Goal: Task Accomplishment & Management: Manage account settings

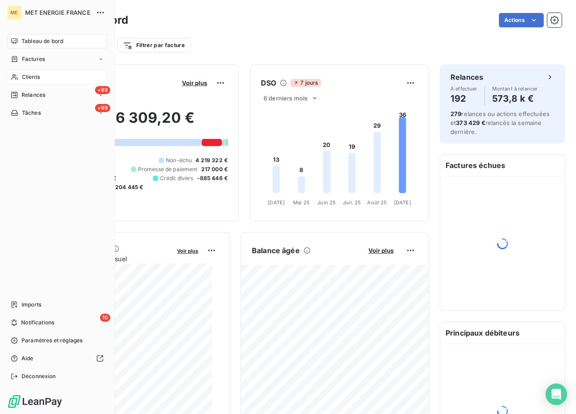
click at [16, 76] on icon at bounding box center [14, 77] width 6 height 6
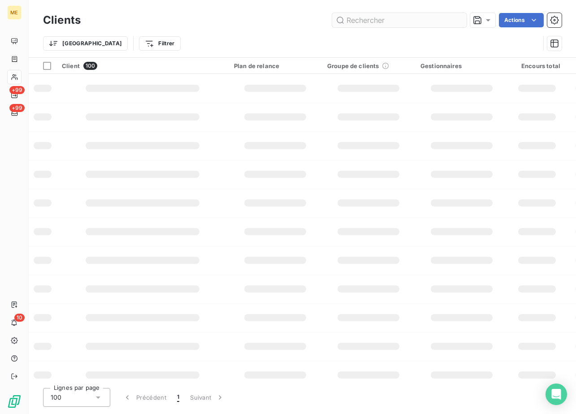
click at [371, 20] on input "text" at bounding box center [399, 20] width 134 height 14
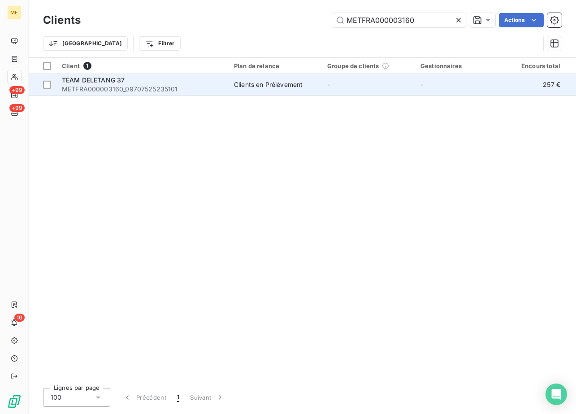
type input "METFRA000003160"
click at [126, 87] on span "METFRA000003160_09707525235101" at bounding box center [142, 89] width 161 height 9
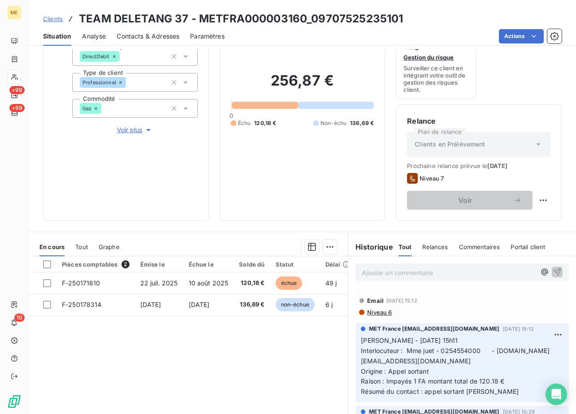
scroll to position [39, 0]
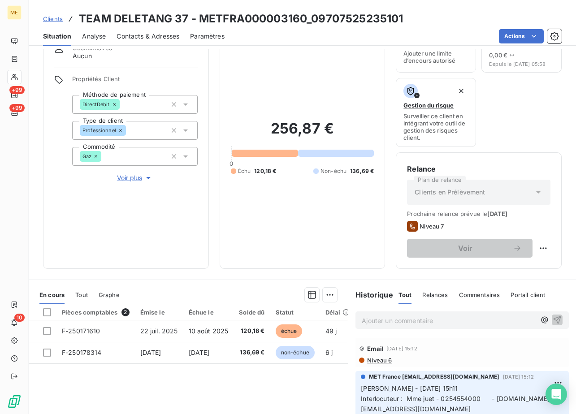
click at [135, 177] on span "Voir plus" at bounding box center [135, 177] width 36 height 9
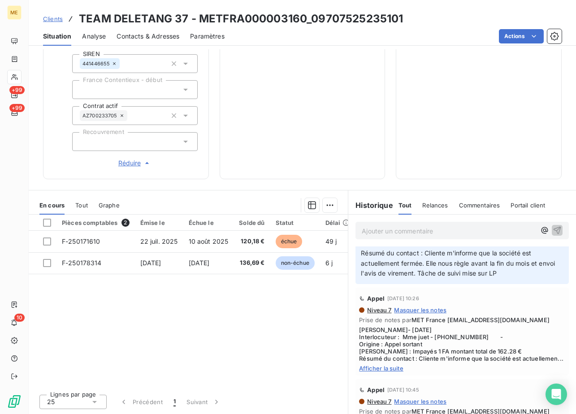
scroll to position [224, 0]
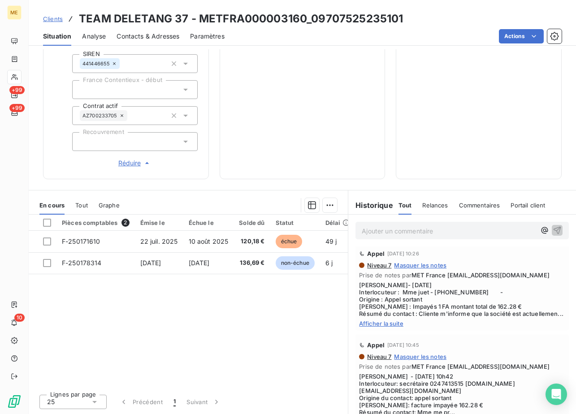
click at [383, 327] on span "Afficher la suite" at bounding box center [462, 323] width 206 height 7
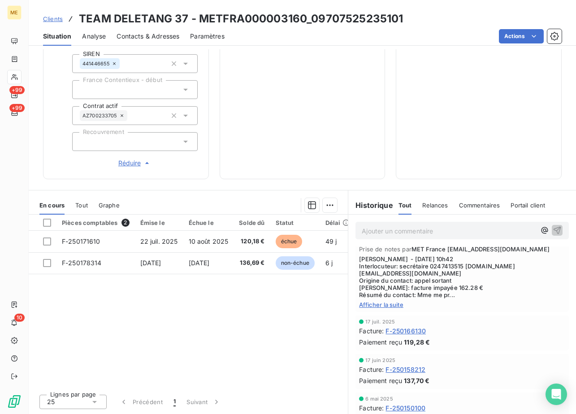
scroll to position [359, 0]
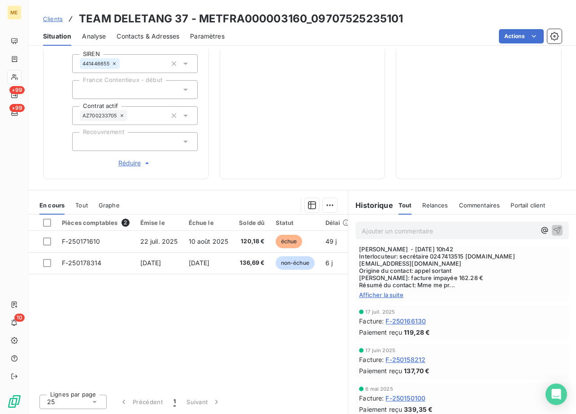
click at [369, 302] on div "Appel 14 août 2025, 10:45 Niveau 7 Masquer les notes Prise de notes par MET Fra…" at bounding box center [461, 254] width 213 height 95
click at [385, 298] on span "Afficher la suite" at bounding box center [462, 294] width 206 height 7
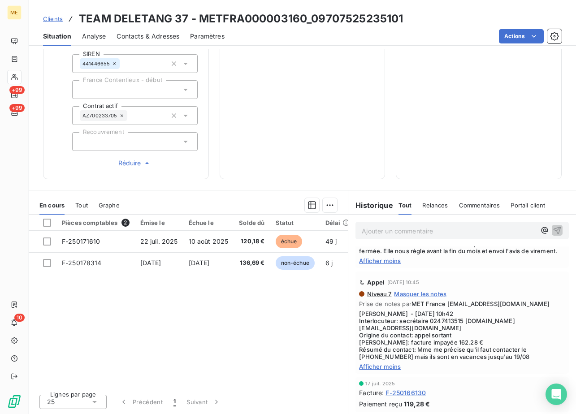
scroll to position [269, 0]
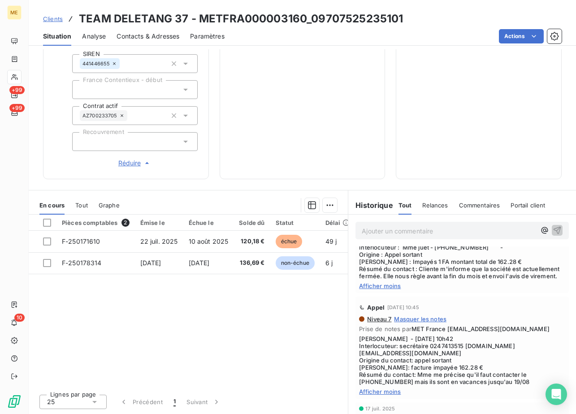
click at [389, 289] on span "Afficher moins" at bounding box center [462, 285] width 206 height 7
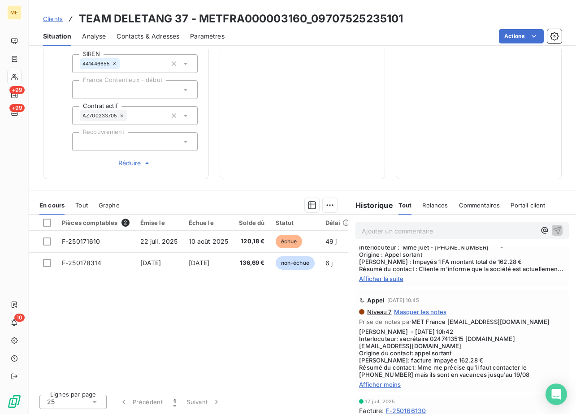
click at [384, 282] on span "Afficher la suite" at bounding box center [462, 278] width 206 height 7
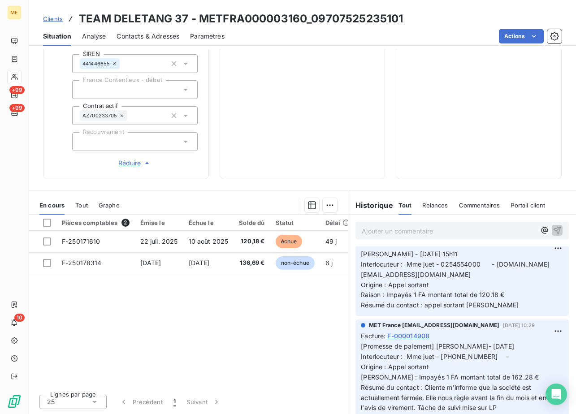
scroll to position [90, 0]
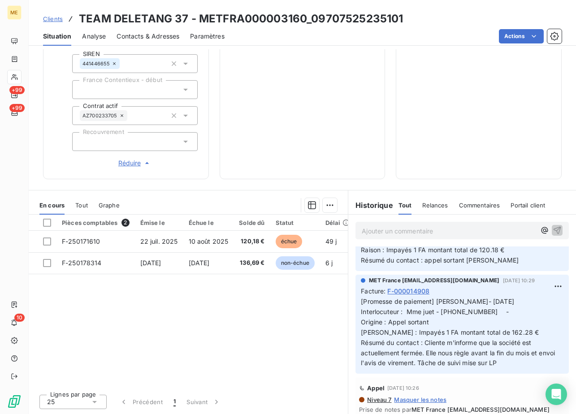
click at [361, 313] on p "[Promesse de paiement] Lisa- 20/08/2025 Interlocuteur : Mme juet - 0254554000 -…" at bounding box center [462, 333] width 203 height 72
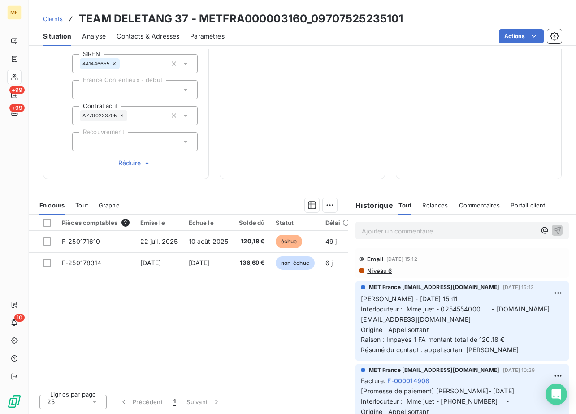
click at [398, 237] on div "Ajouter un commentaire ﻿" at bounding box center [461, 230] width 213 height 17
click at [398, 232] on p "Ajouter un commentaire ﻿" at bounding box center [449, 230] width 174 height 11
drag, startPoint x: 538, startPoint y: 225, endPoint x: 523, endPoint y: 231, distance: 16.3
click at [537, 227] on div "Nicolas-Paul 09/09/2025 15:35 interaction" at bounding box center [462, 230] width 201 height 11
click at [496, 233] on p "Nicolas-Paul 09/09/2025 15:35 interaction" at bounding box center [449, 230] width 174 height 10
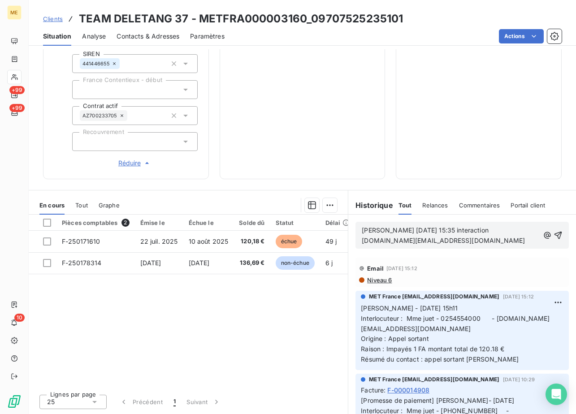
click at [495, 240] on p "Nicolas-Paul 09/09/2025 15:35 interaction comptabilite.tours@team-deletang.com" at bounding box center [450, 235] width 177 height 21
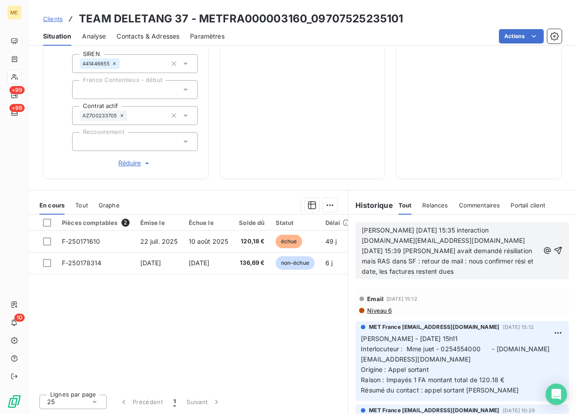
click at [550, 247] on div "Nicolas-Paul 09/09/2025 15:35 interaction comptabilite.tours@team-deletang.com …" at bounding box center [461, 250] width 213 height 57
click at [553, 251] on icon "button" at bounding box center [557, 250] width 9 height 9
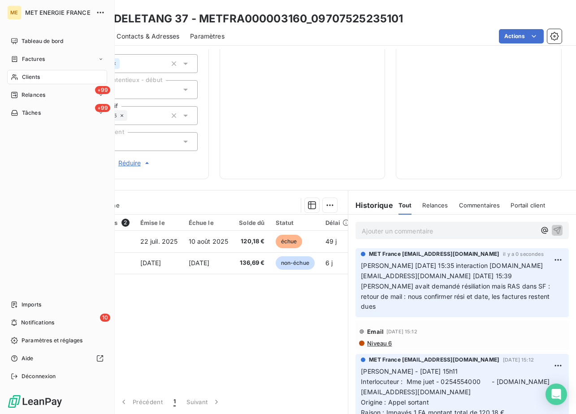
click at [30, 78] on span "Clients" at bounding box center [31, 77] width 18 height 8
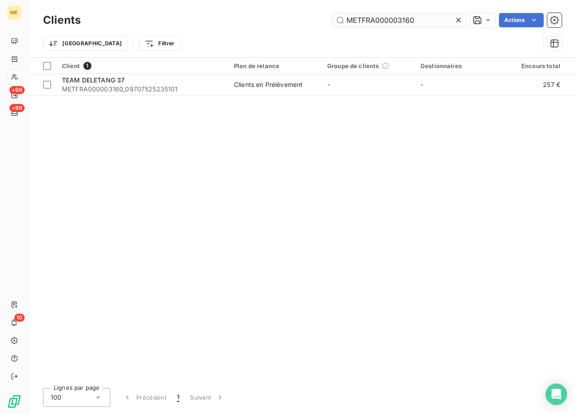
click at [403, 15] on input "METFRA000003160" at bounding box center [399, 20] width 134 height 14
click at [389, 22] on input "METFRA000003160" at bounding box center [399, 20] width 134 height 14
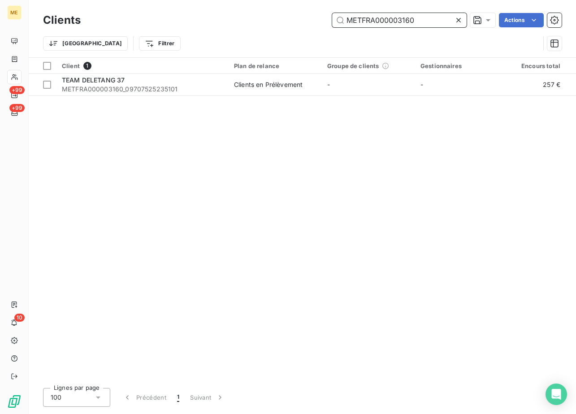
paste input "1428"
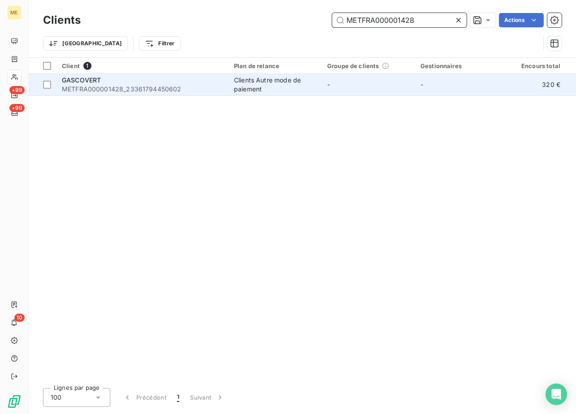
type input "METFRA000001428"
click at [136, 89] on span "METFRA000001428_23361794450602" at bounding box center [142, 89] width 161 height 9
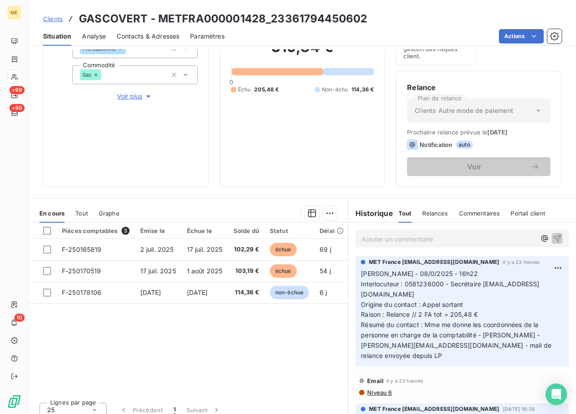
scroll to position [129, 0]
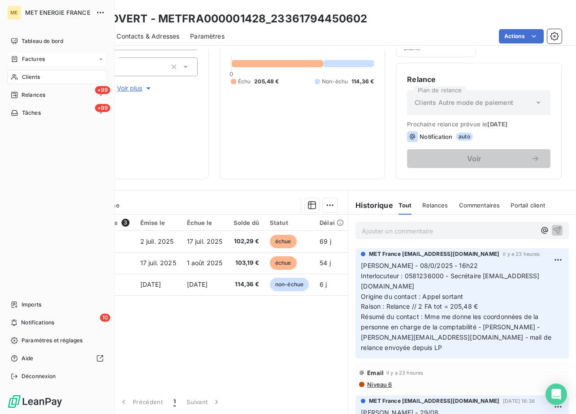
click at [32, 62] on span "Factures" at bounding box center [33, 59] width 23 height 8
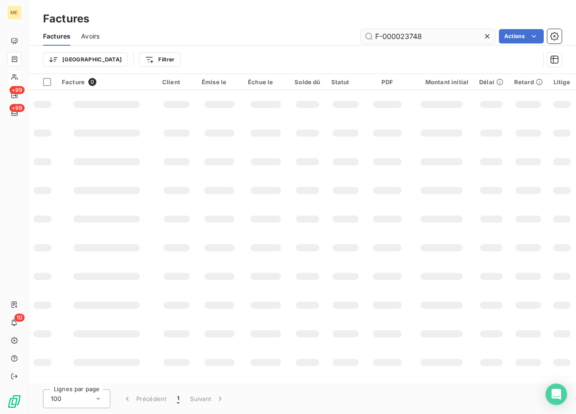
click at [431, 32] on input "F-000023748" at bounding box center [428, 36] width 134 height 14
click at [88, 38] on span "Avoirs" at bounding box center [90, 36] width 18 height 9
type input "F-250181030"
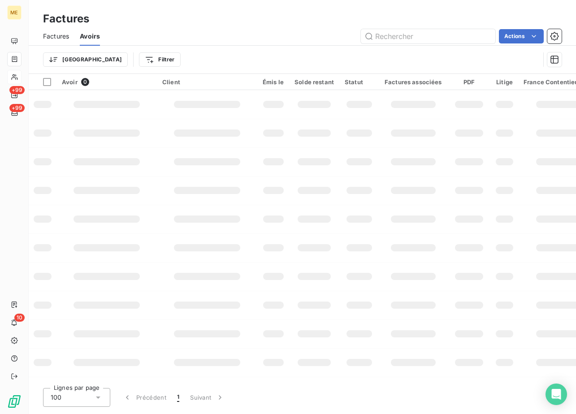
click at [60, 41] on div "Factures" at bounding box center [56, 36] width 26 height 19
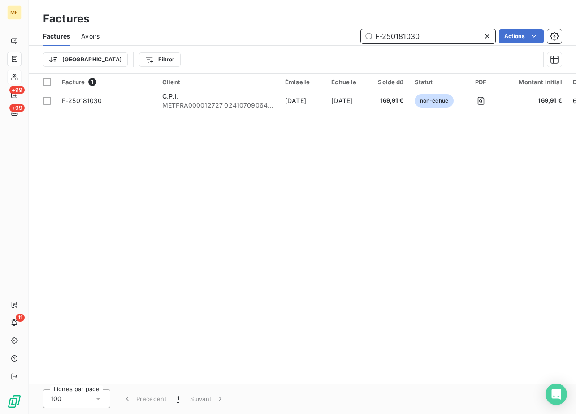
click at [384, 39] on input "F-250181030" at bounding box center [428, 36] width 134 height 14
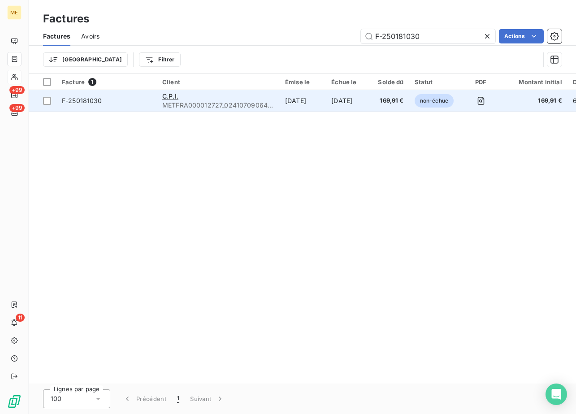
click at [132, 104] on span "F-250181030" at bounding box center [107, 100] width 90 height 9
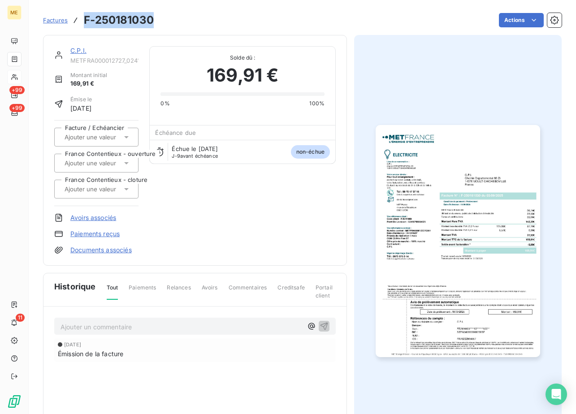
drag, startPoint x: 158, startPoint y: 23, endPoint x: 86, endPoint y: 19, distance: 72.3
click at [86, 19] on div "Factures F-250181030 Actions" at bounding box center [302, 20] width 518 height 19
copy h3 "F-250181030"
click at [409, 229] on img "button" at bounding box center [458, 241] width 164 height 232
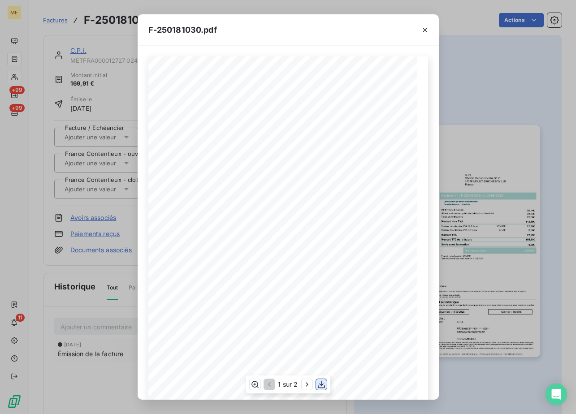
click at [321, 384] on icon "button" at bounding box center [321, 385] width 7 height 8
click at [117, 87] on div "F-250181030.pdf *Sous réserve, notamment, du bon encaissement des règlements dé…" at bounding box center [288, 207] width 576 height 414
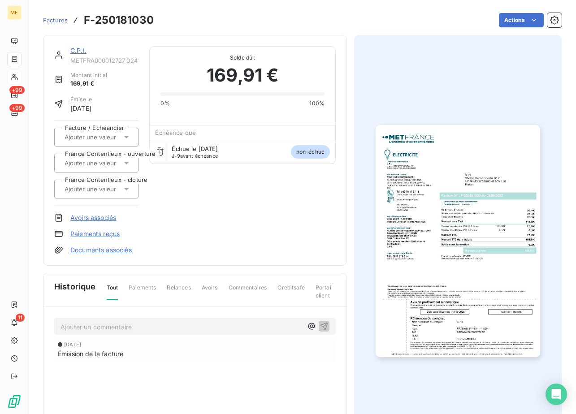
click at [77, 49] on link "C.P.I." at bounding box center [78, 51] width 16 height 8
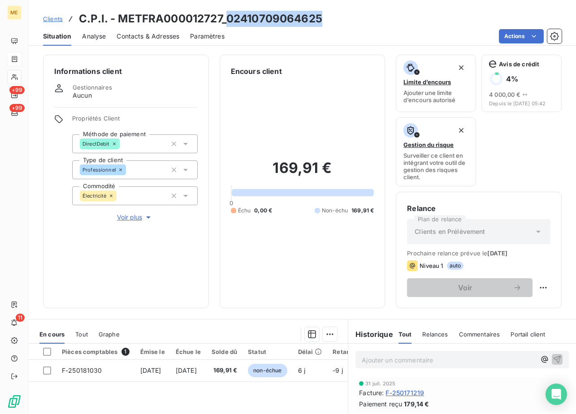
drag, startPoint x: 305, startPoint y: 17, endPoint x: 224, endPoint y: 11, distance: 80.9
click at [224, 11] on div "Clients C.P.I. - METFRA000012727_02410709064625" at bounding box center [302, 19] width 547 height 16
copy h3 "02410709064625"
click at [141, 269] on div "Informations client Gestionnaires Aucun Propriétés Client Méthode de paiement D…" at bounding box center [126, 182] width 166 height 254
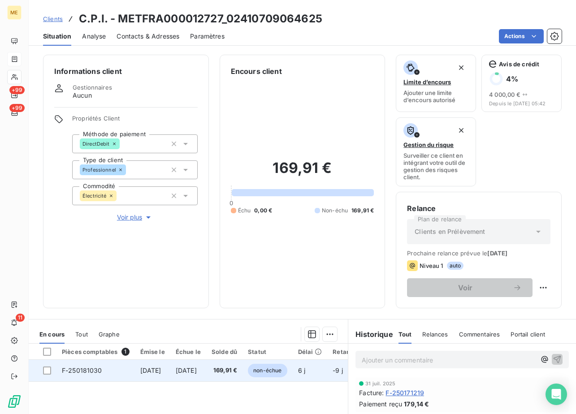
click at [77, 373] on span "F-250181030" at bounding box center [82, 371] width 40 height 8
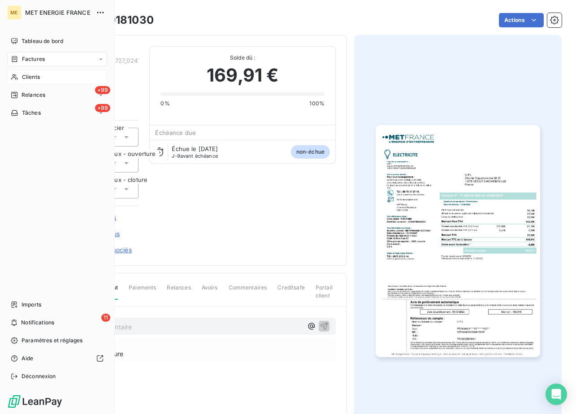
click at [33, 76] on span "Clients" at bounding box center [31, 77] width 18 height 8
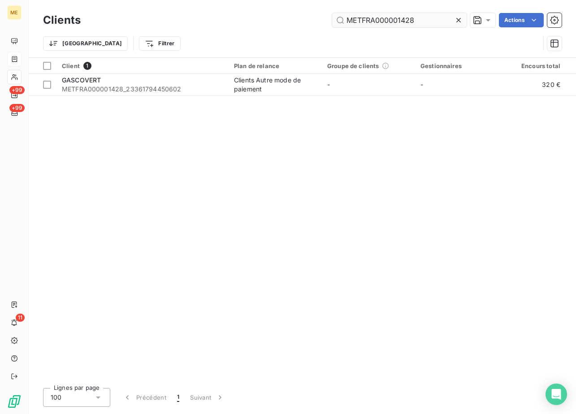
click at [381, 17] on input "METFRA000001428" at bounding box center [399, 20] width 134 height 14
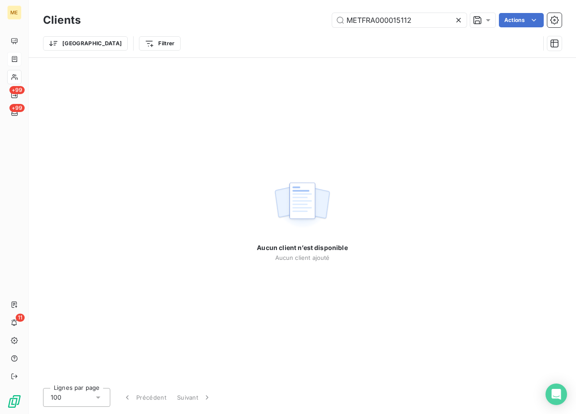
type input "METFRA000015112"
click at [301, 116] on div "Aucun client n’est disponible Aucun client ajouté" at bounding box center [302, 219] width 91 height 323
click at [384, 23] on input "METFRA000015112" at bounding box center [399, 20] width 134 height 14
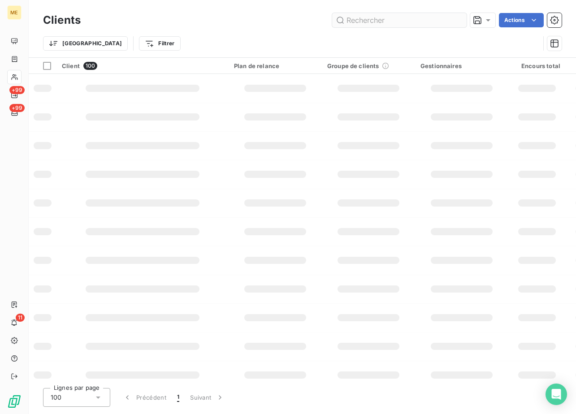
click at [392, 19] on input "text" at bounding box center [399, 20] width 134 height 14
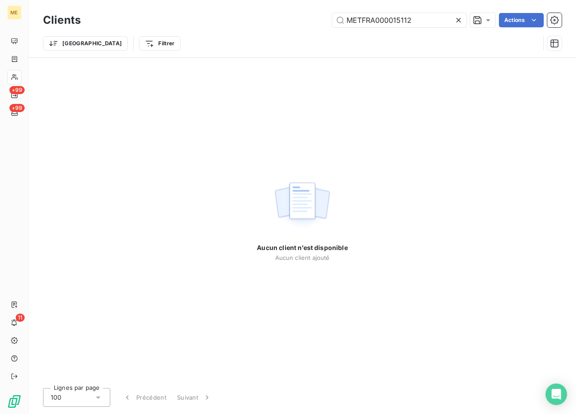
click at [394, 30] on div "Trier Filtrer" at bounding box center [302, 44] width 518 height 28
click at [398, 25] on input "METFRA000015112" at bounding box center [399, 20] width 134 height 14
paste input "Z1443800000021"
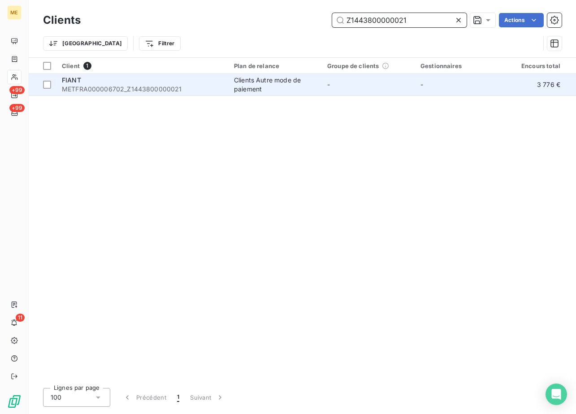
type input "Z1443800000021"
click at [95, 92] on span "METFRA000006702_Z1443800000021" at bounding box center [142, 89] width 161 height 9
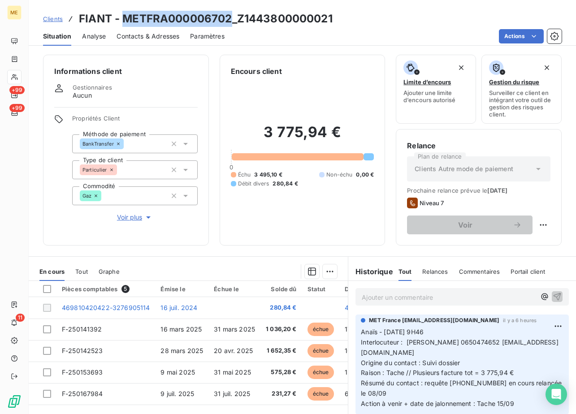
drag, startPoint x: 229, startPoint y: 19, endPoint x: 125, endPoint y: 25, distance: 103.7
click at [125, 25] on h3 "FIANT - METFRA000006702_Z1443800000021" at bounding box center [206, 19] width 254 height 16
copy h3 "METFRA000006702"
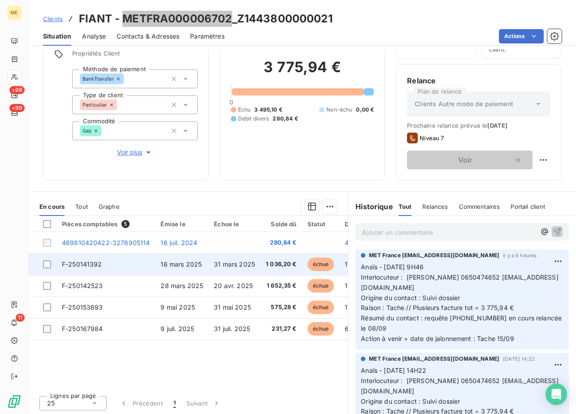
scroll to position [66, 0]
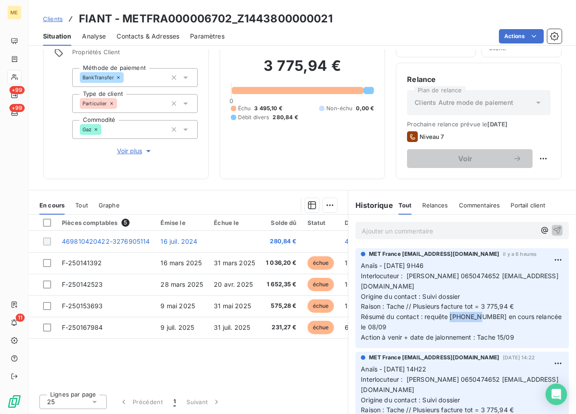
drag, startPoint x: 474, startPoint y: 306, endPoint x: 448, endPoint y: 307, distance: 26.0
click at [448, 313] on span "Résumé du contact : requête [PHONE_NUMBER] en cours relancée le 08/09" at bounding box center [462, 322] width 203 height 18
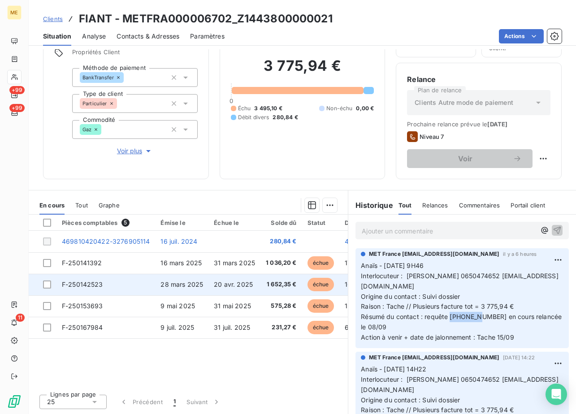
copy span "00078712"
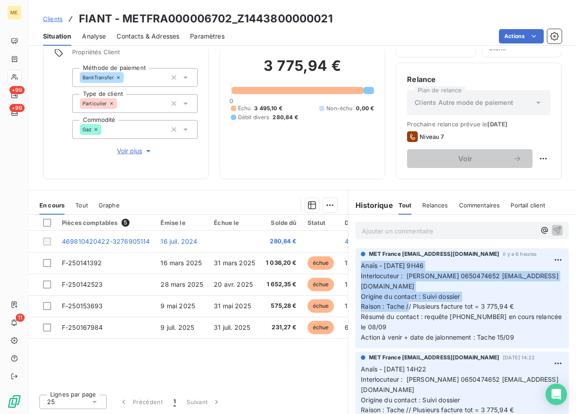
drag, startPoint x: 405, startPoint y: 297, endPoint x: 353, endPoint y: 266, distance: 60.9
click at [355, 266] on div "MET France [EMAIL_ADDRESS][DOMAIN_NAME] il y a 6 heures Anaïs - [DATE] 9H46 Int…" at bounding box center [461, 298] width 213 height 100
copy p "Anaïs - [DATE] 9H46 Interlocuteur : [PERSON_NAME] 0650474652 [PERSON_NAME][EMAI…"
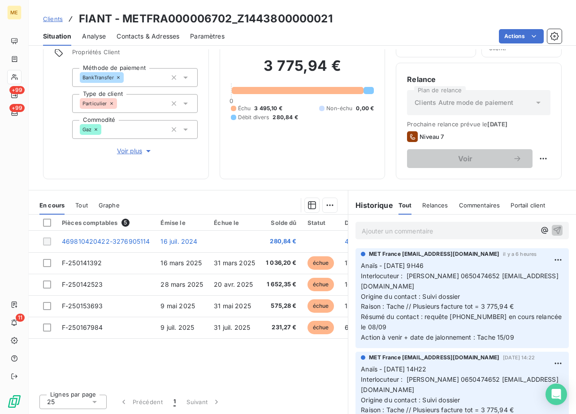
drag, startPoint x: 353, startPoint y: 266, endPoint x: 476, endPoint y: 225, distance: 130.1
click at [479, 224] on div "Ajouter un commentaire ﻿" at bounding box center [461, 230] width 213 height 17
click at [366, 233] on p "Ajouter un commentaire ﻿" at bounding box center [449, 230] width 174 height 11
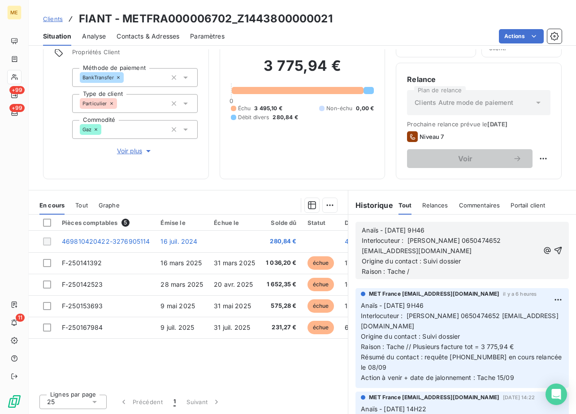
drag, startPoint x: 396, startPoint y: 233, endPoint x: 335, endPoint y: 229, distance: 61.1
click at [335, 229] on div "En cours Tout Graphe Pièces comptables 5 Émise le Échue le Solde dû Statut Déla…" at bounding box center [302, 302] width 547 height 224
drag, startPoint x: 410, startPoint y: 270, endPoint x: 384, endPoint y: 271, distance: 26.0
click at [384, 271] on p "Raison : Tache /" at bounding box center [450, 272] width 177 height 10
click at [402, 273] on p "Raison :" at bounding box center [450, 272] width 177 height 10
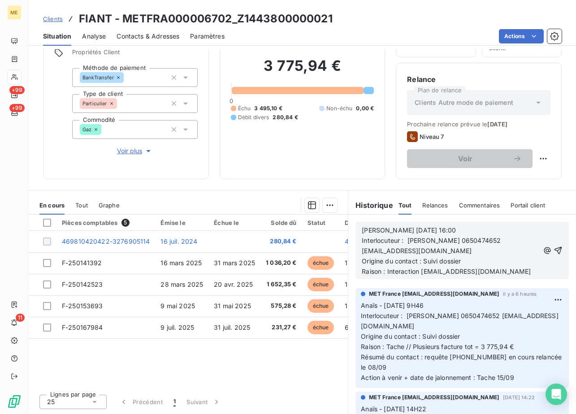
click at [495, 275] on p "Raison : Interaction [EMAIL_ADDRESS][DOMAIN_NAME]" at bounding box center [450, 272] width 177 height 10
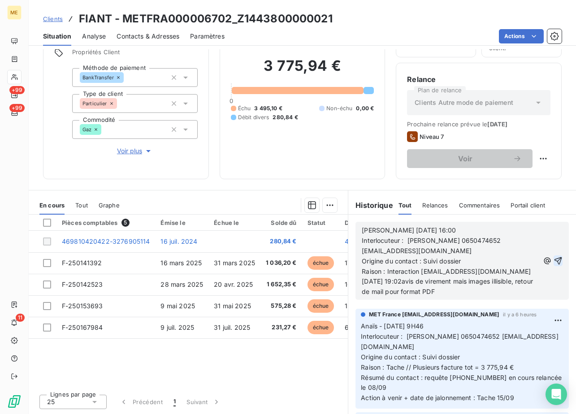
click at [554, 261] on icon "button" at bounding box center [558, 261] width 8 height 8
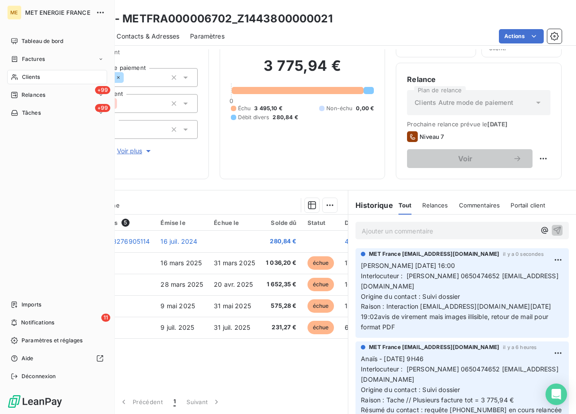
click at [38, 76] on span "Clients" at bounding box center [31, 77] width 18 height 8
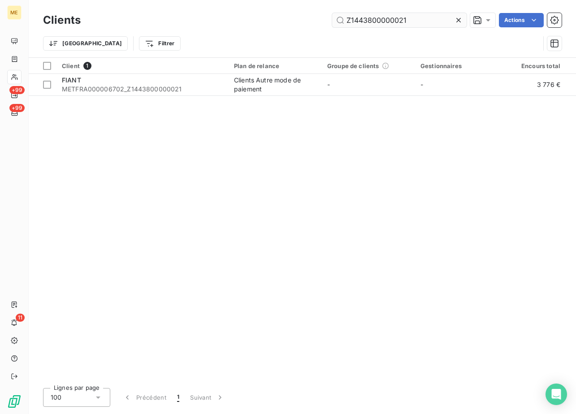
click at [406, 17] on input "Z1443800000021" at bounding box center [399, 20] width 134 height 14
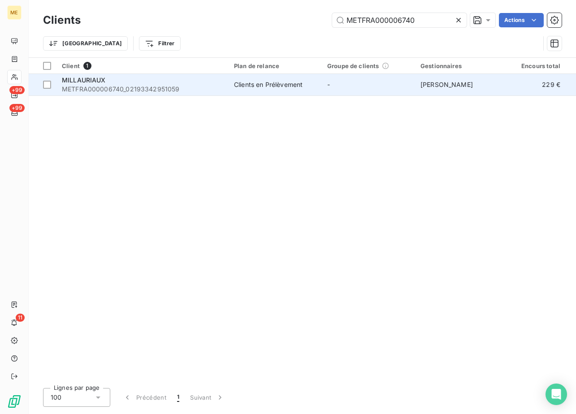
type input "METFRA000006740"
click at [120, 82] on div "MILLAURIAUX" at bounding box center [142, 80] width 161 height 9
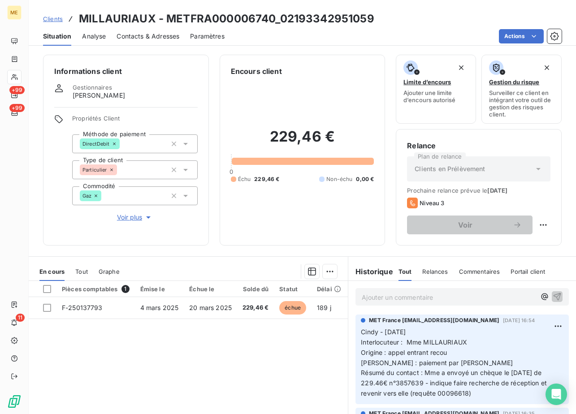
click at [124, 217] on span "Voir plus" at bounding box center [135, 217] width 36 height 9
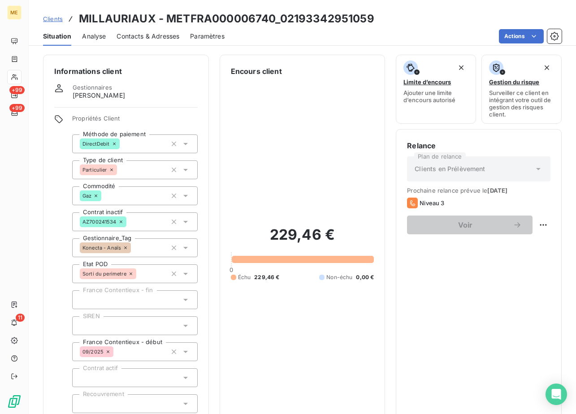
scroll to position [224, 0]
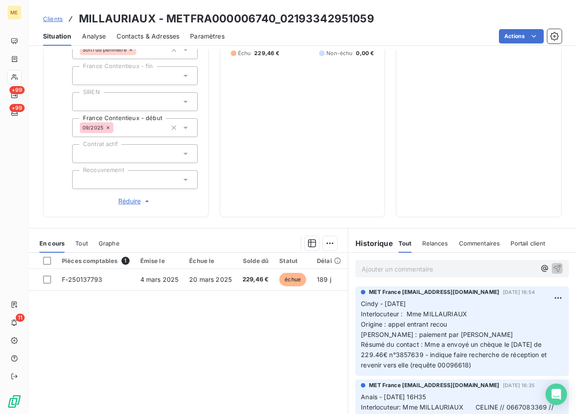
drag, startPoint x: 466, startPoint y: 364, endPoint x: 435, endPoint y: 367, distance: 31.0
click at [435, 367] on span "Résumé du contact : Mme a envoyé un chèque le [DATE] de 229.46€ n°3857639 - ind…" at bounding box center [455, 355] width 188 height 28
copy span "00096618"
drag, startPoint x: 279, startPoint y: 17, endPoint x: 370, endPoint y: 17, distance: 91.0
click at [370, 17] on h3 "MILLAURIAUX - METFRA000006740_02193342951059" at bounding box center [226, 19] width 295 height 16
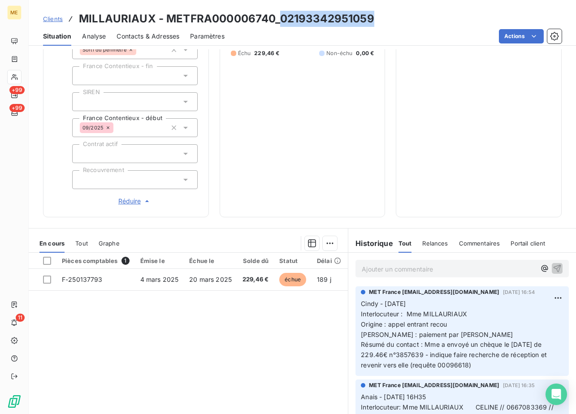
copy h3 "02193342951059"
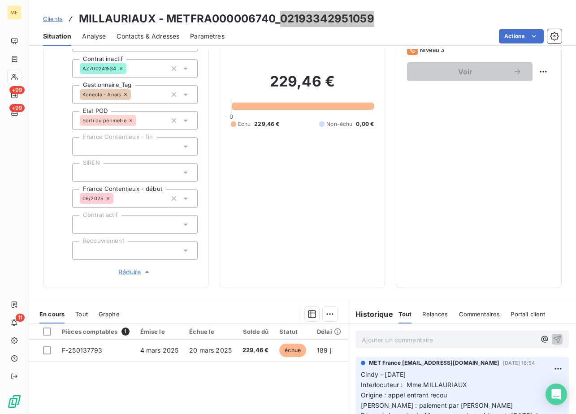
scroll to position [262, 0]
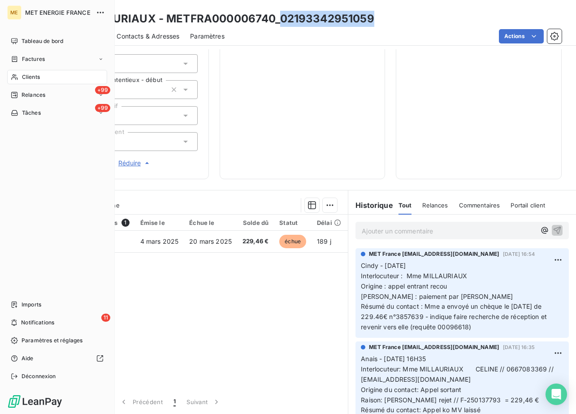
click at [43, 73] on div "Clients" at bounding box center [57, 77] width 100 height 14
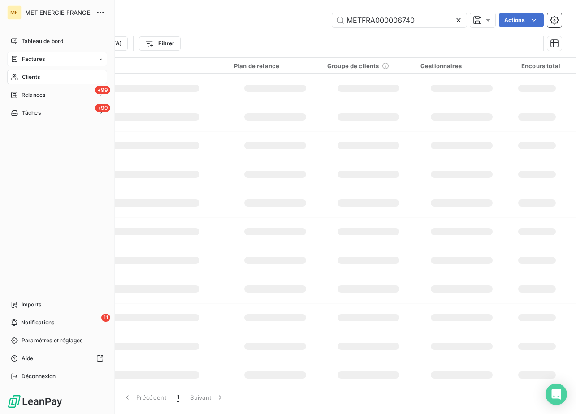
click at [42, 63] on div "Factures" at bounding box center [57, 59] width 100 height 14
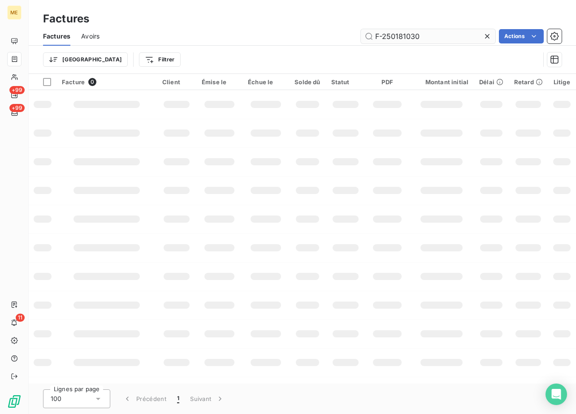
click at [423, 40] on input "F-250181030" at bounding box center [428, 36] width 134 height 14
click at [422, 39] on input "F-250181030" at bounding box center [428, 36] width 134 height 14
click at [414, 41] on input "F-250182009" at bounding box center [428, 36] width 134 height 14
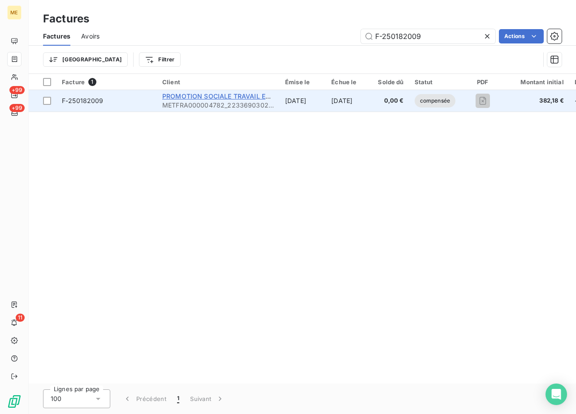
type input "F-250182009"
click at [186, 94] on span "PROMOTION SOCIALE TRAVAIL ET INSERTION" at bounding box center [234, 96] width 144 height 8
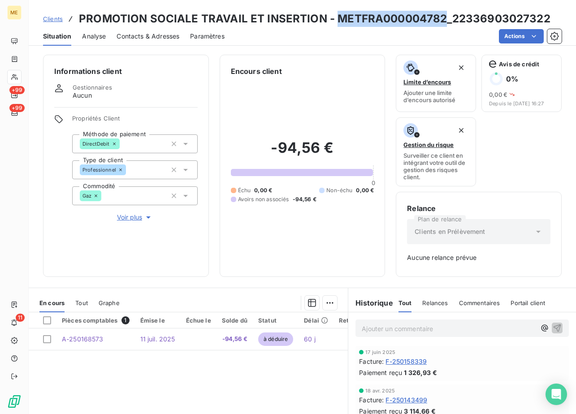
drag, startPoint x: 334, startPoint y: 17, endPoint x: 442, endPoint y: 17, distance: 108.0
click at [442, 17] on h3 "PROMOTION SOCIALE TRAVAIL ET INSERTION - METFRA000004782_22336903027322" at bounding box center [314, 19] width 471 height 16
copy h3 "METFRA000004782"
click at [16, 78] on icon at bounding box center [14, 77] width 6 height 6
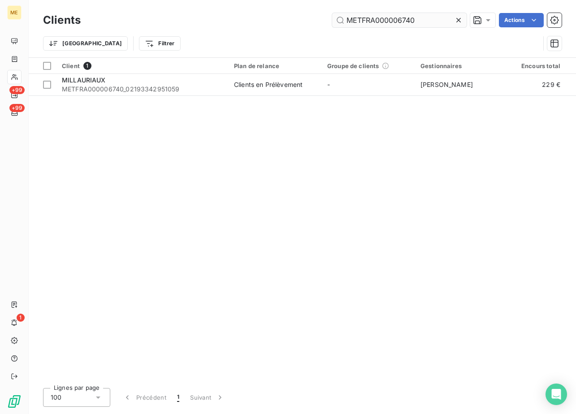
click at [368, 25] on input "METFRA000006740" at bounding box center [399, 20] width 134 height 14
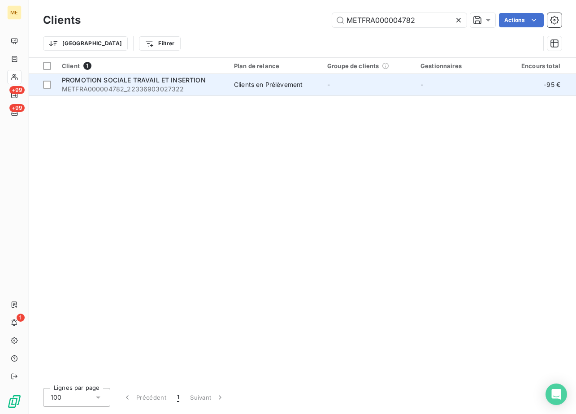
type input "METFRA000004782"
click at [122, 83] on span "PROMOTION SOCIALE TRAVAIL ET INSERTION" at bounding box center [134, 80] width 144 height 8
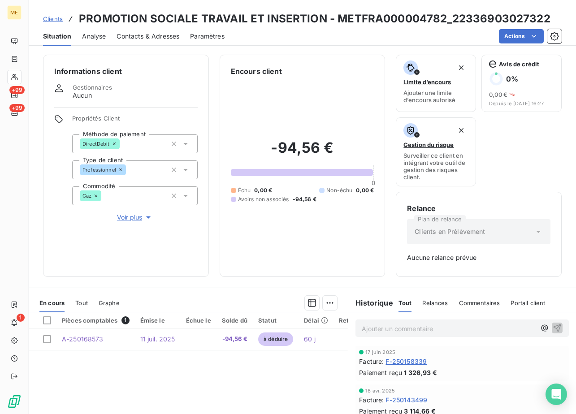
click at [155, 42] on div "Contacts & Adresses" at bounding box center [148, 36] width 63 height 19
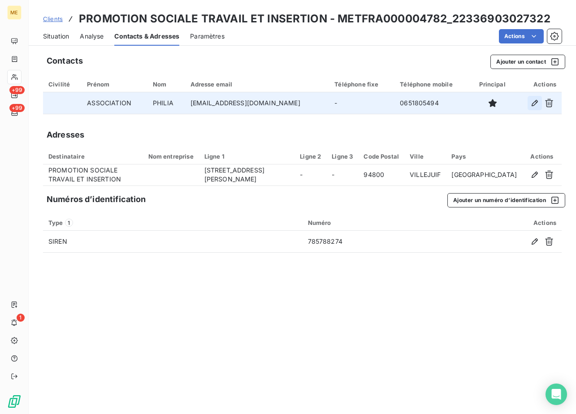
click at [539, 99] on button "button" at bounding box center [534, 103] width 14 height 14
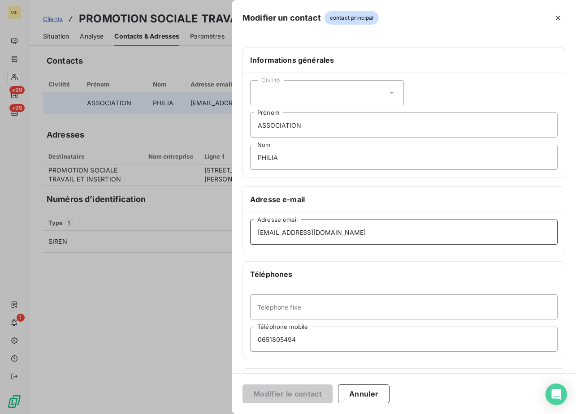
click at [346, 225] on input "[EMAIL_ADDRESS][DOMAIN_NAME]" at bounding box center [403, 232] width 307 height 25
click at [347, 226] on input "[EMAIL_ADDRESS][DOMAIN_NAME]" at bounding box center [403, 232] width 307 height 25
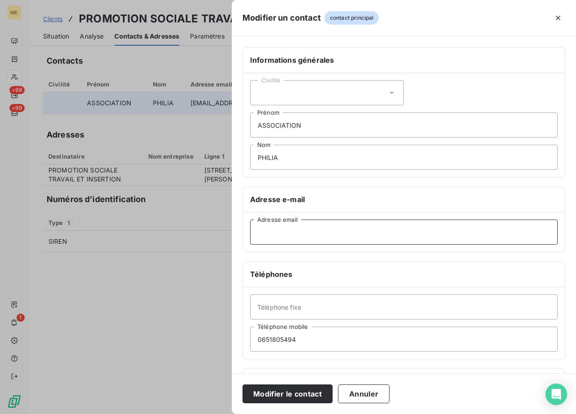
click at [327, 225] on input "Adresse email" at bounding box center [403, 232] width 307 height 25
paste input "[EMAIL_ADDRESS][DOMAIN_NAME]"
type input "[EMAIL_ADDRESS][DOMAIN_NAME]"
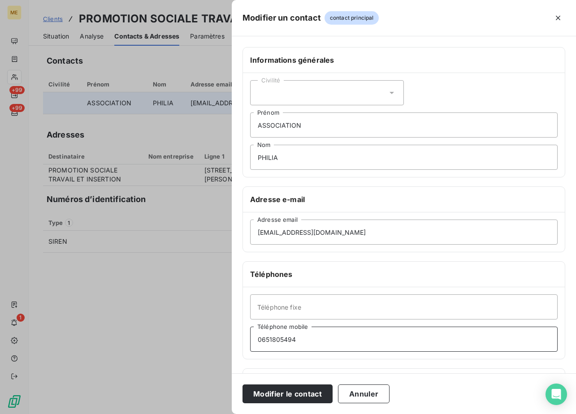
click at [380, 346] on input "0651805494" at bounding box center [403, 339] width 307 height 25
paste input "478303429"
click at [363, 338] on input "478303429" at bounding box center [403, 339] width 307 height 25
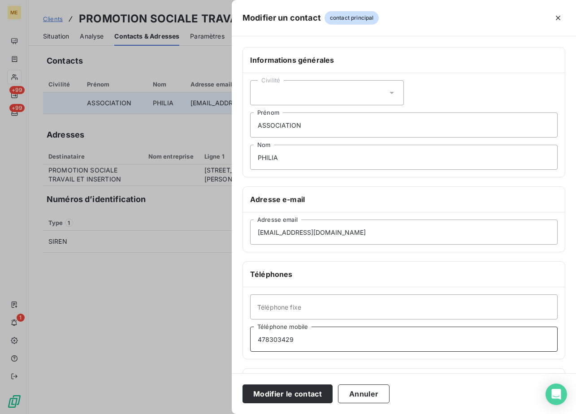
click at [285, 345] on input "478303429" at bounding box center [403, 339] width 307 height 25
type input "0478303429"
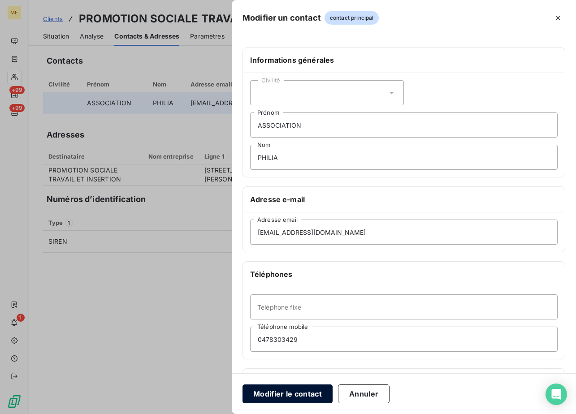
click at [297, 390] on button "Modifier le contact" at bounding box center [287, 393] width 90 height 19
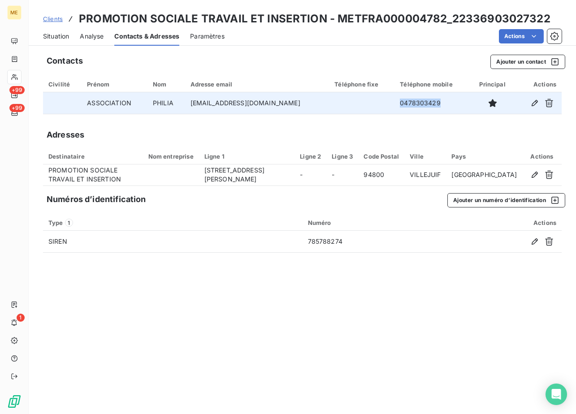
drag, startPoint x: 437, startPoint y: 107, endPoint x: 399, endPoint y: 106, distance: 38.6
click at [399, 106] on td "0478303429" at bounding box center [432, 103] width 76 height 22
copy td "0478303429"
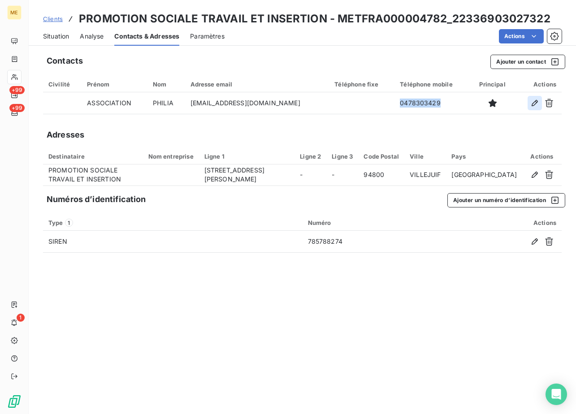
click at [528, 103] on button "button" at bounding box center [534, 103] width 14 height 14
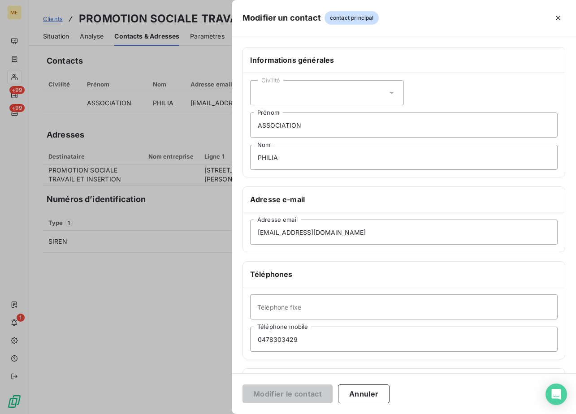
click at [330, 93] on div "Civilité" at bounding box center [327, 92] width 154 height 25
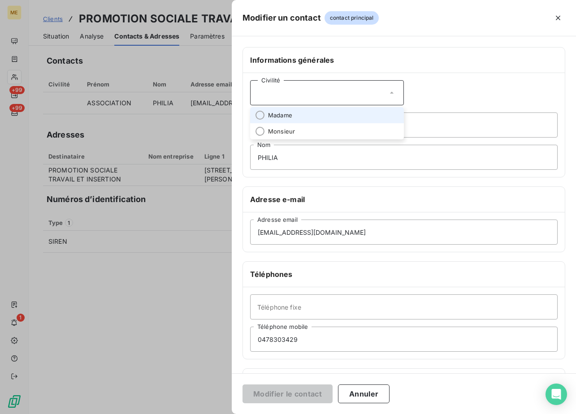
click at [280, 116] on span "Madame" at bounding box center [280, 115] width 24 height 9
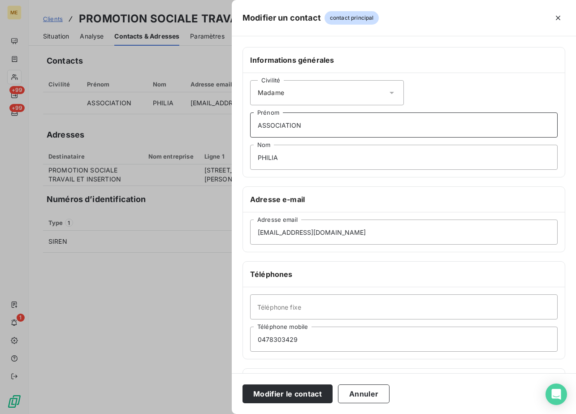
click at [307, 131] on input "ASSOCIATION" at bounding box center [403, 124] width 307 height 25
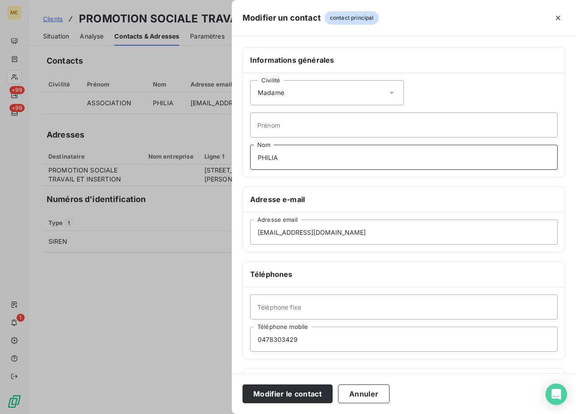
drag, startPoint x: 294, startPoint y: 150, endPoint x: 217, endPoint y: 153, distance: 76.7
click at [205, 414] on div "Modifier un contact contact principal Informations générales Civilité Madame Pr…" at bounding box center [288, 414] width 576 height 0
type input "[PERSON_NAME]"
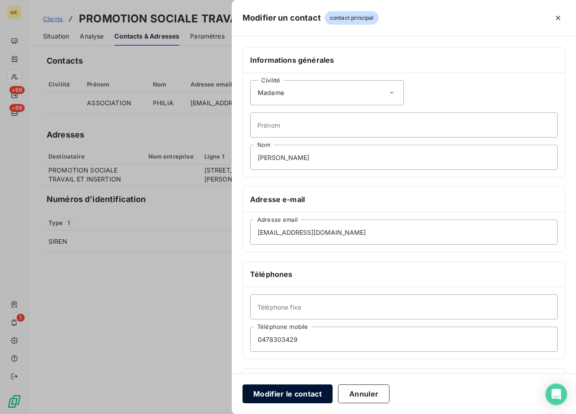
click at [298, 389] on button "Modifier le contact" at bounding box center [287, 393] width 90 height 19
